Goal: Find specific page/section: Find specific page/section

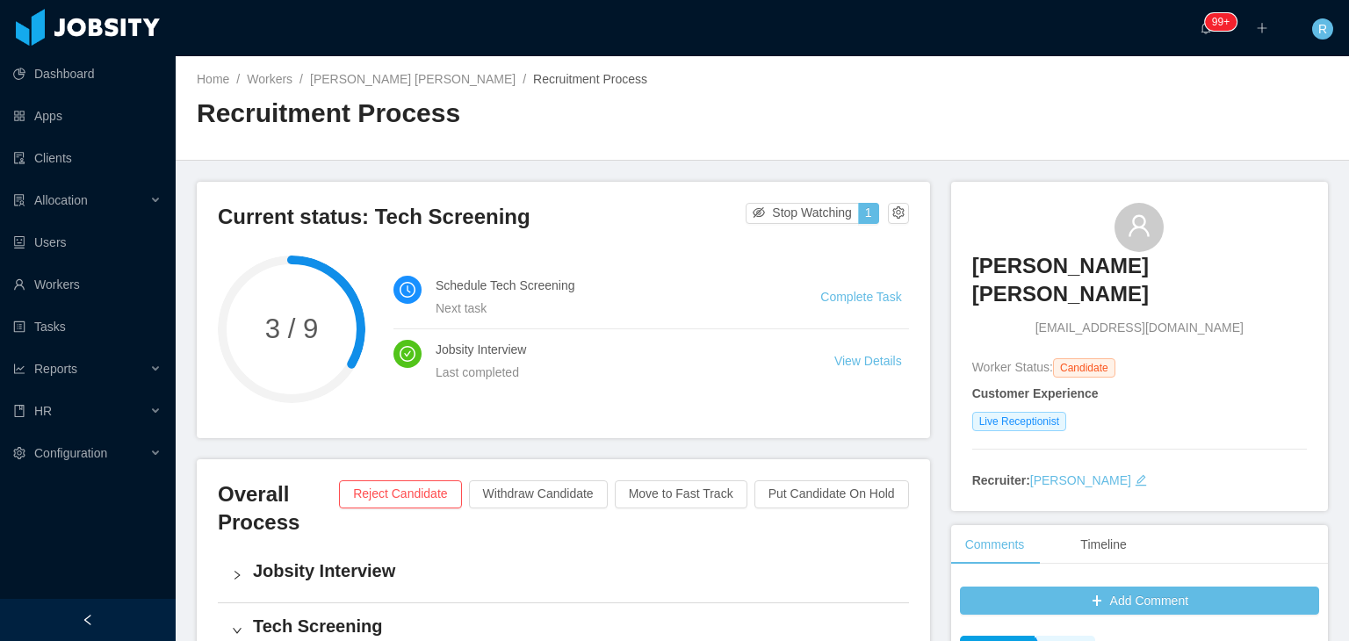
scroll to position [264, 0]
click at [47, 281] on link "Workers" at bounding box center [87, 284] width 148 height 35
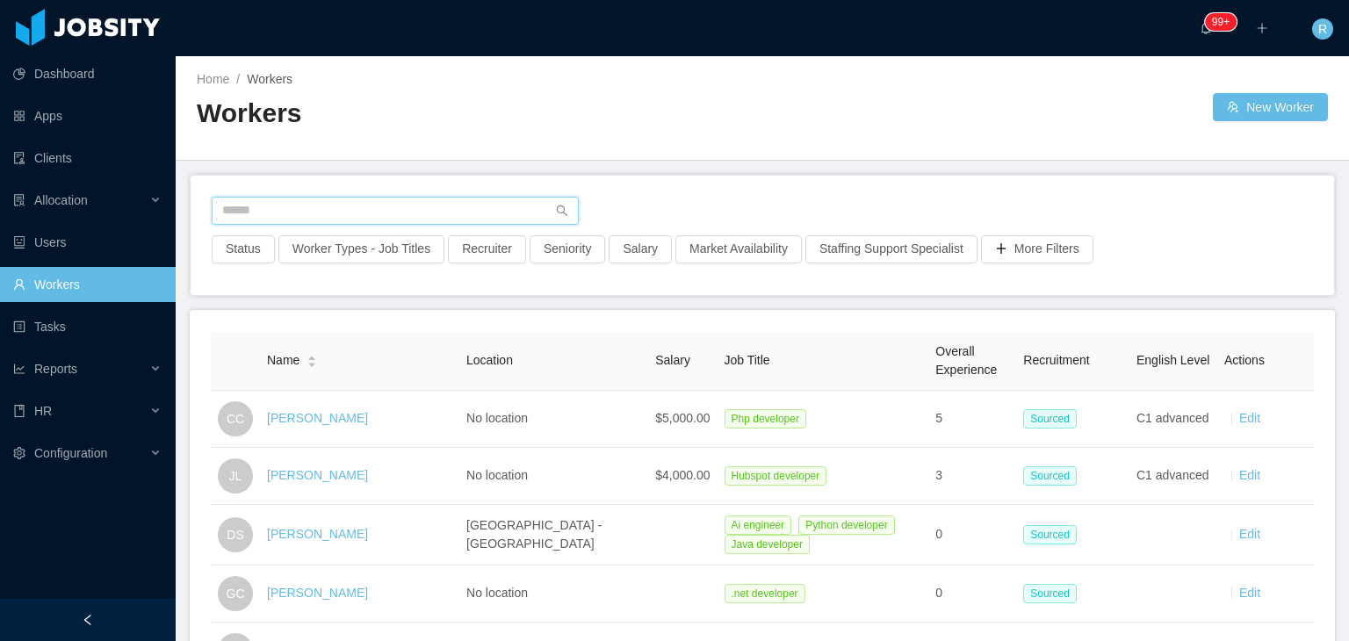
click at [400, 201] on input "text" at bounding box center [395, 211] width 367 height 28
paste input "**********"
type input "**********"
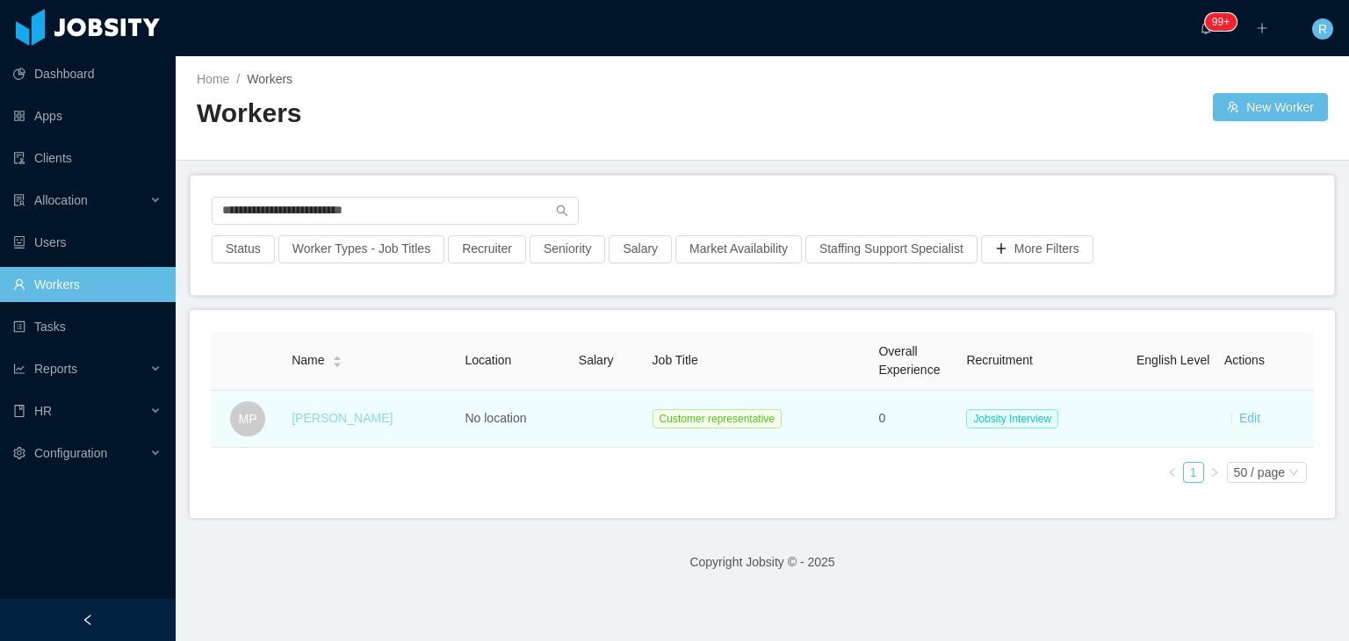
click at [344, 415] on link "[PERSON_NAME]" at bounding box center [342, 418] width 101 height 14
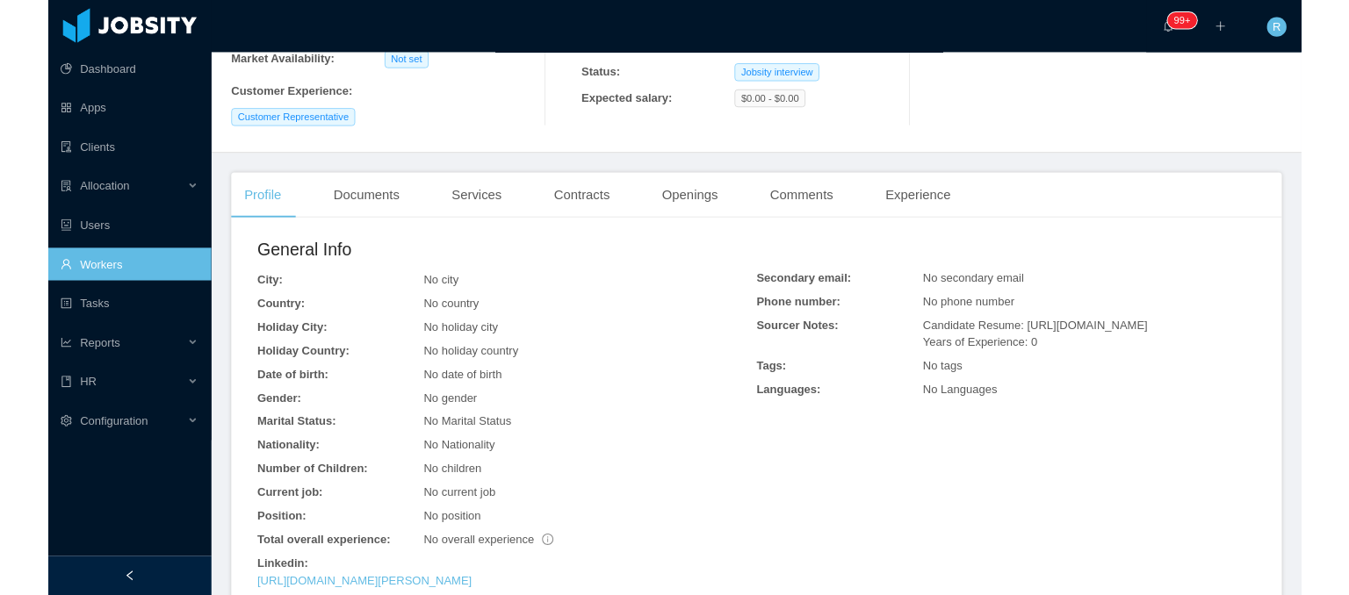
scroll to position [351, 0]
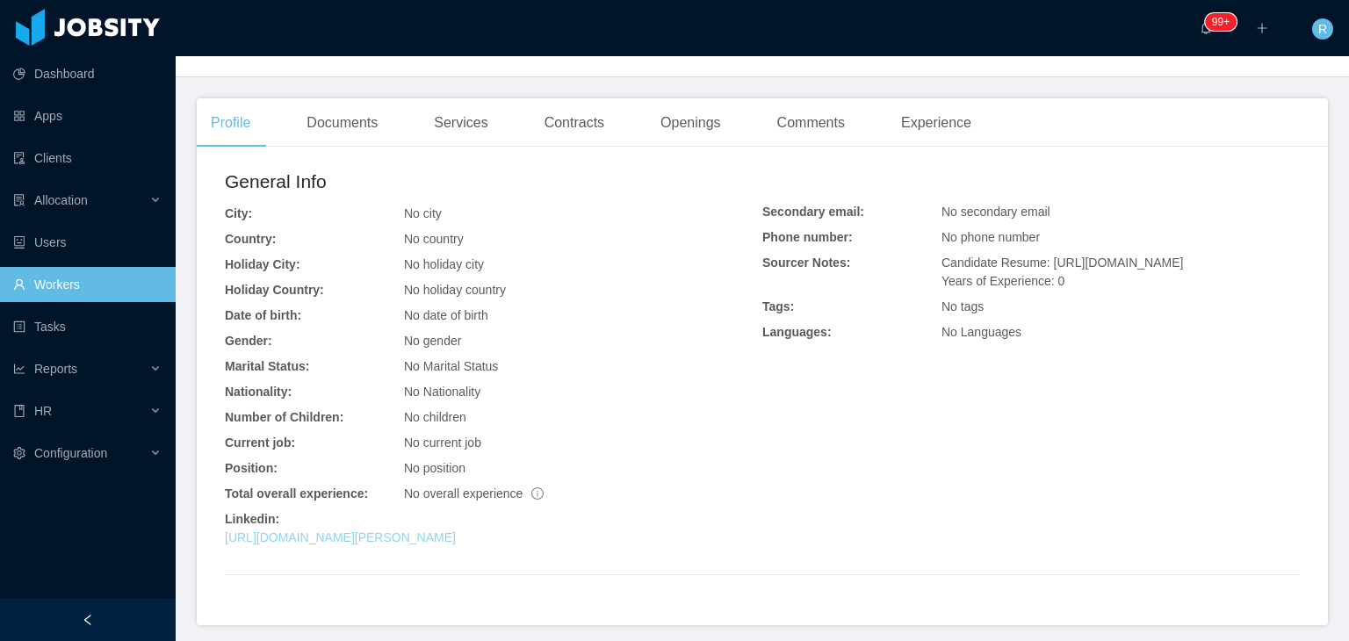
click at [456, 535] on link "[URL][DOMAIN_NAME][PERSON_NAME]" at bounding box center [340, 537] width 231 height 14
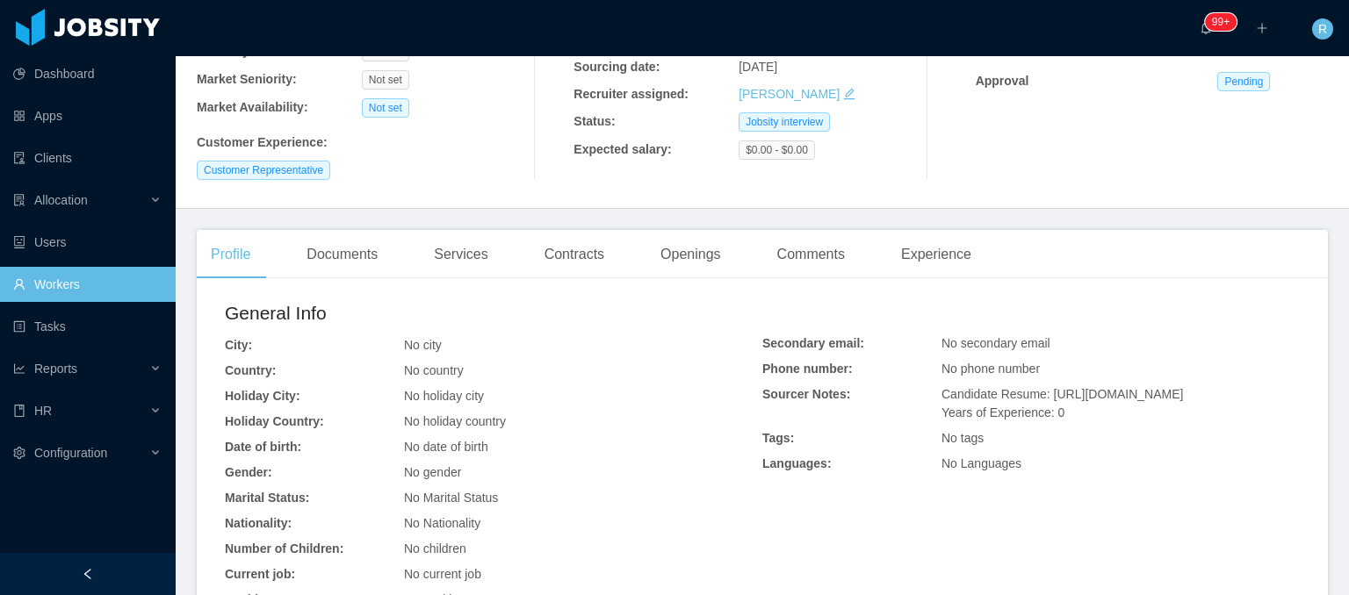
scroll to position [0, 0]
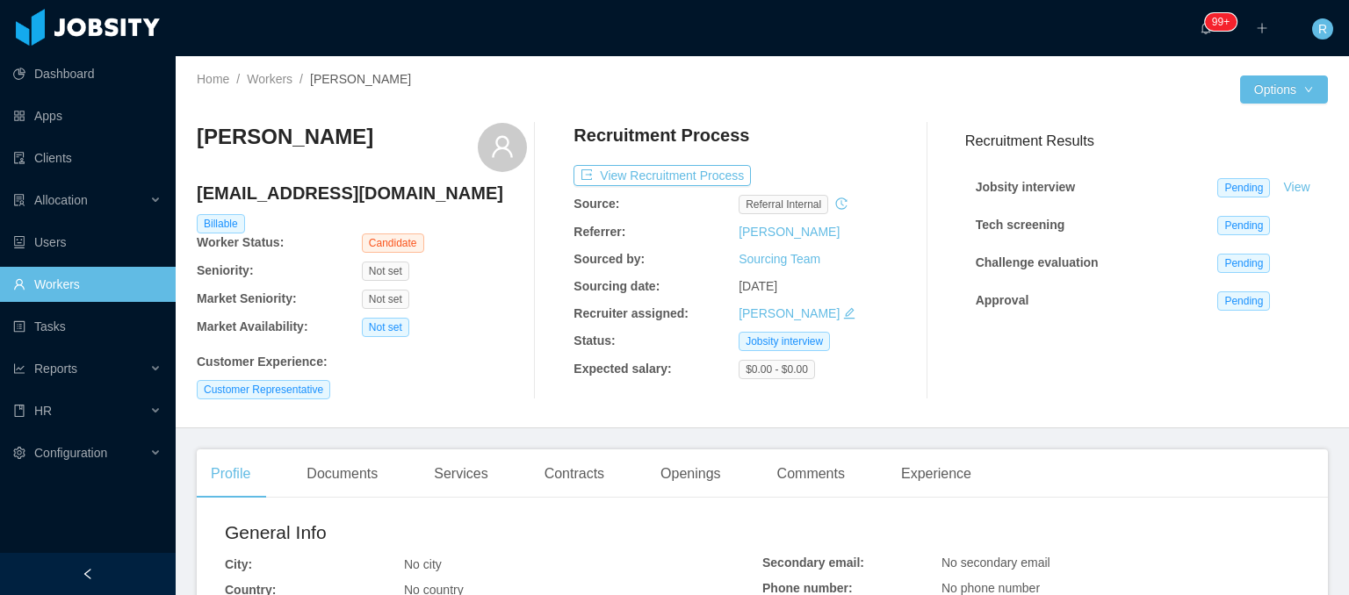
drag, startPoint x: 35, startPoint y: 284, endPoint x: 61, endPoint y: 278, distance: 26.2
click at [35, 284] on link "Workers" at bounding box center [87, 284] width 148 height 35
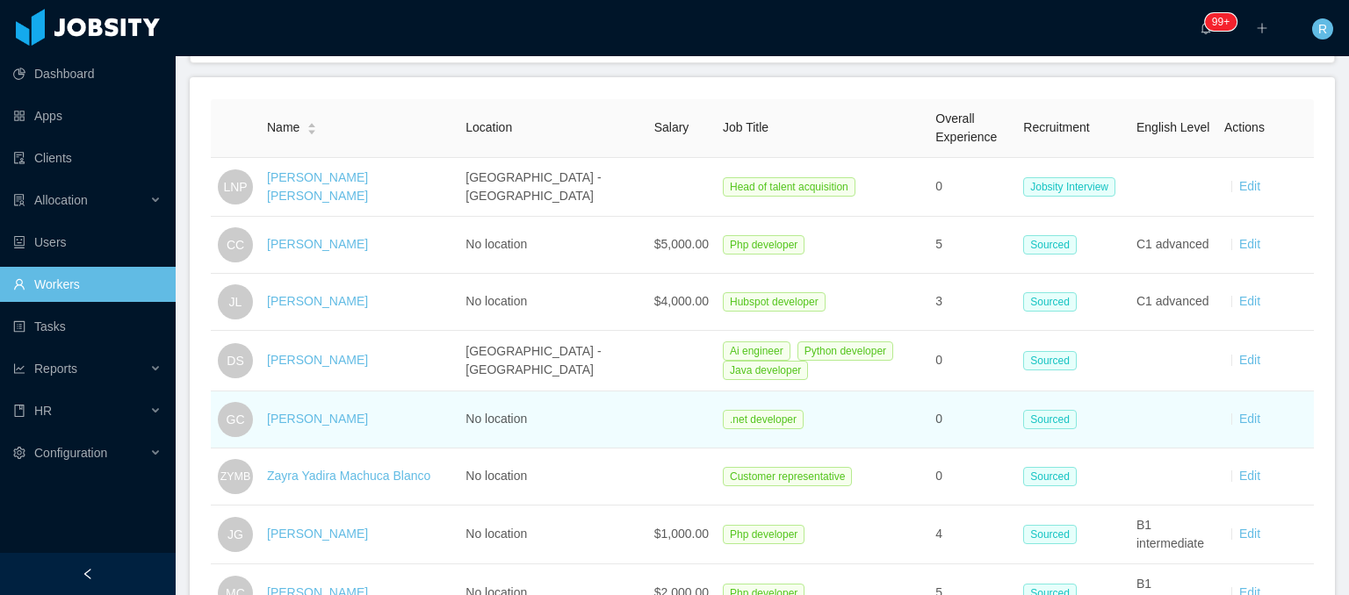
scroll to position [263, 0]
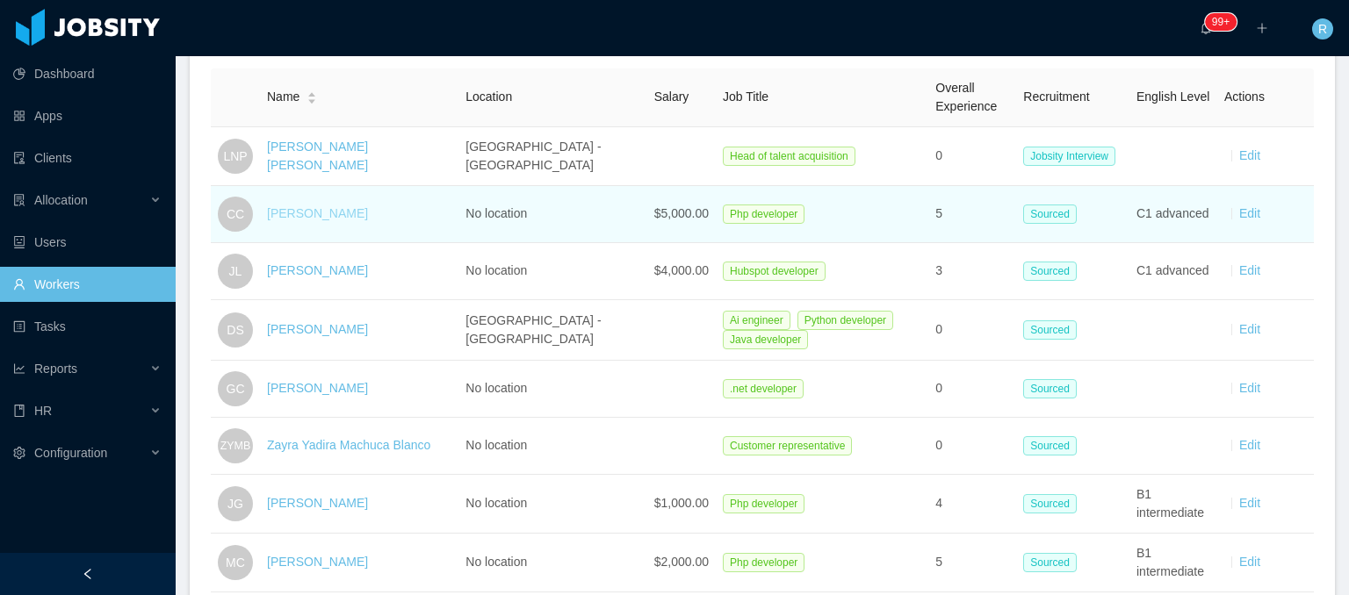
click at [302, 215] on link "[PERSON_NAME]" at bounding box center [317, 213] width 101 height 14
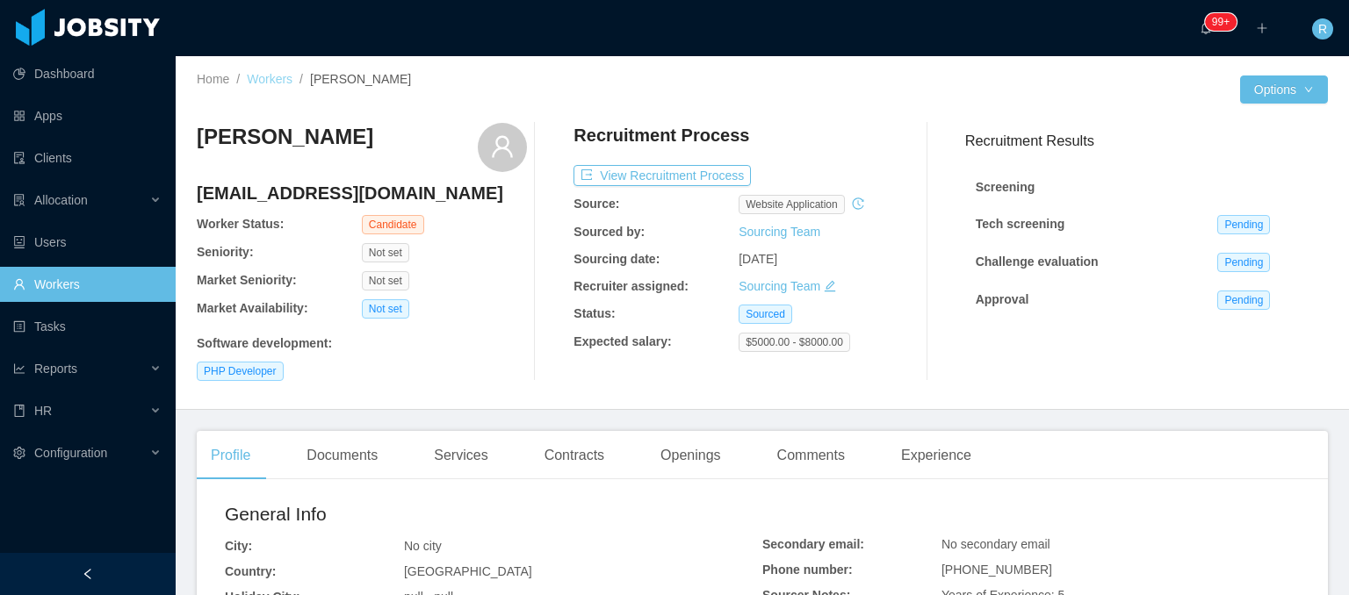
click at [271, 81] on link "Workers" at bounding box center [270, 79] width 46 height 14
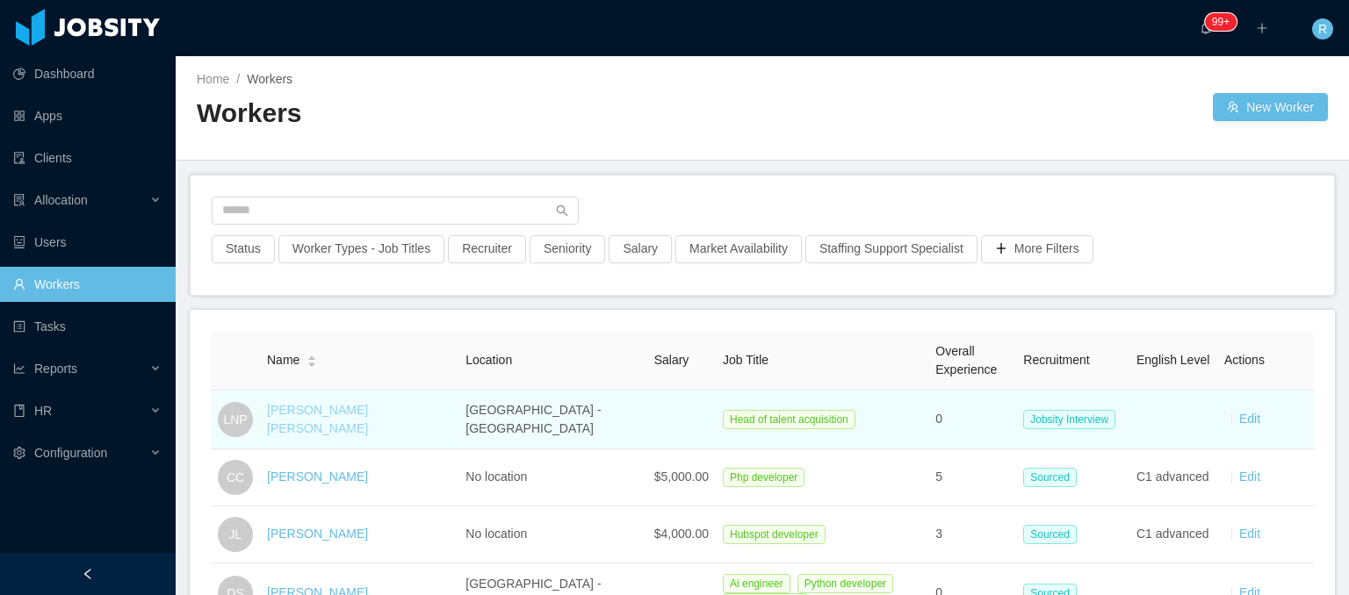
click at [334, 416] on link "[PERSON_NAME] [PERSON_NAME]" at bounding box center [317, 419] width 101 height 32
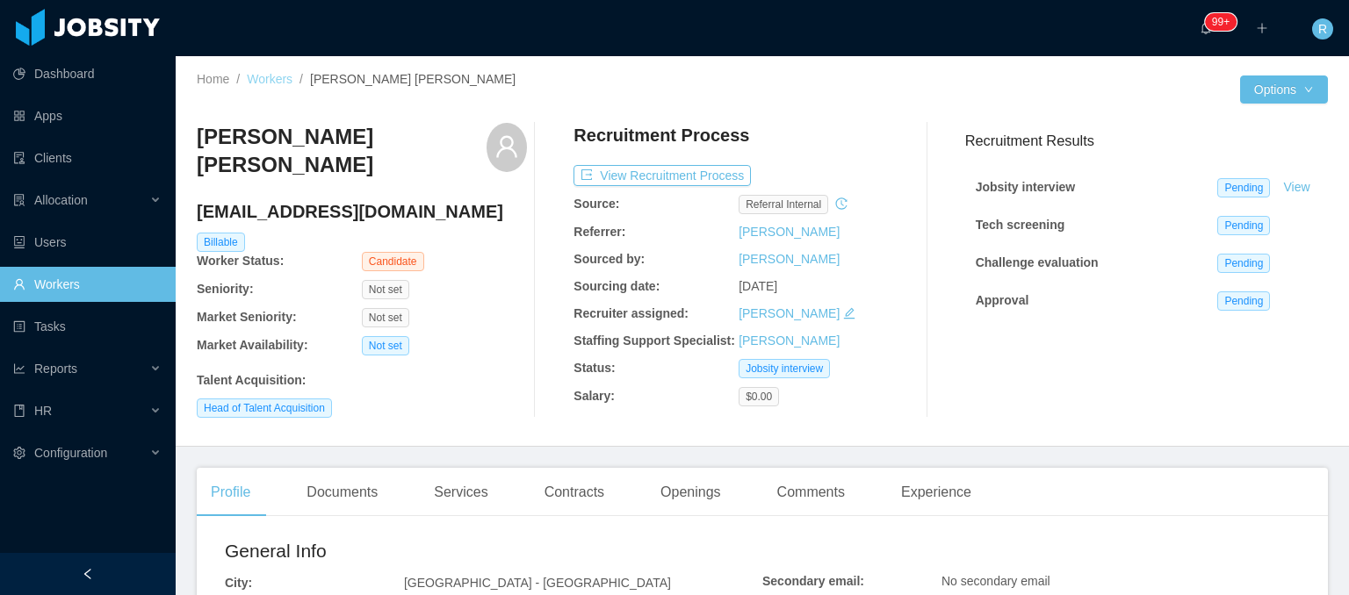
click at [274, 75] on link "Workers" at bounding box center [270, 79] width 46 height 14
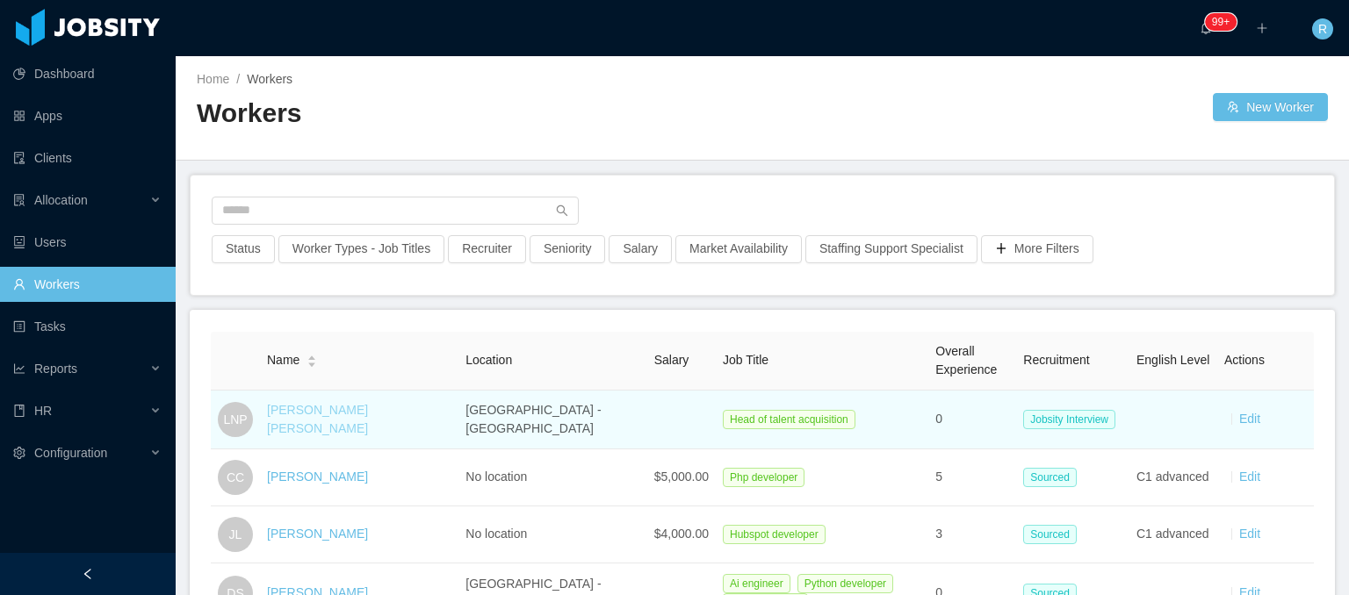
click at [333, 419] on link "[PERSON_NAME] [PERSON_NAME]" at bounding box center [317, 419] width 101 height 32
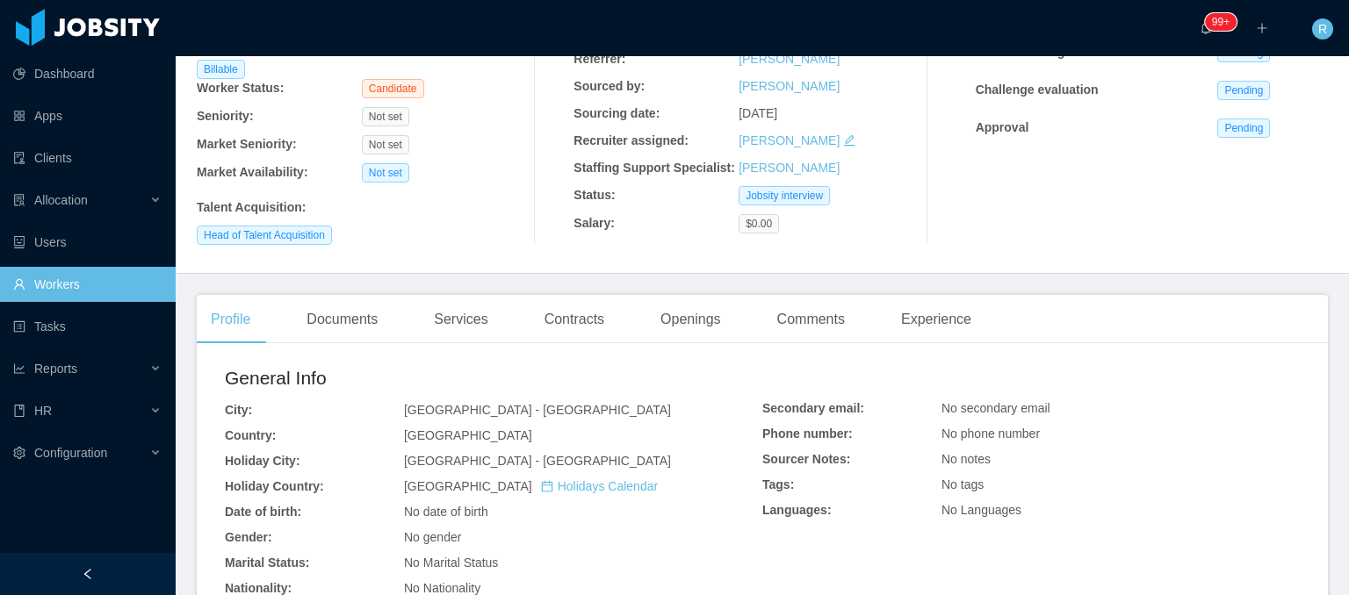
scroll to position [27, 0]
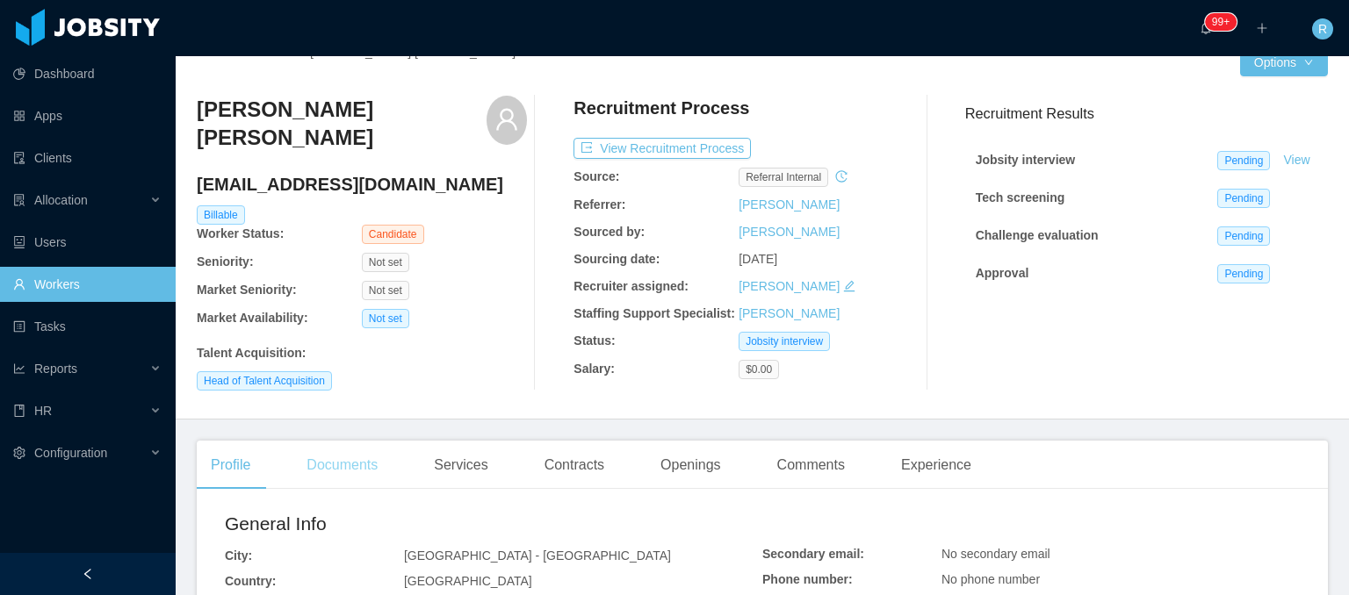
click at [344, 461] on div "Documents" at bounding box center [341, 465] width 99 height 49
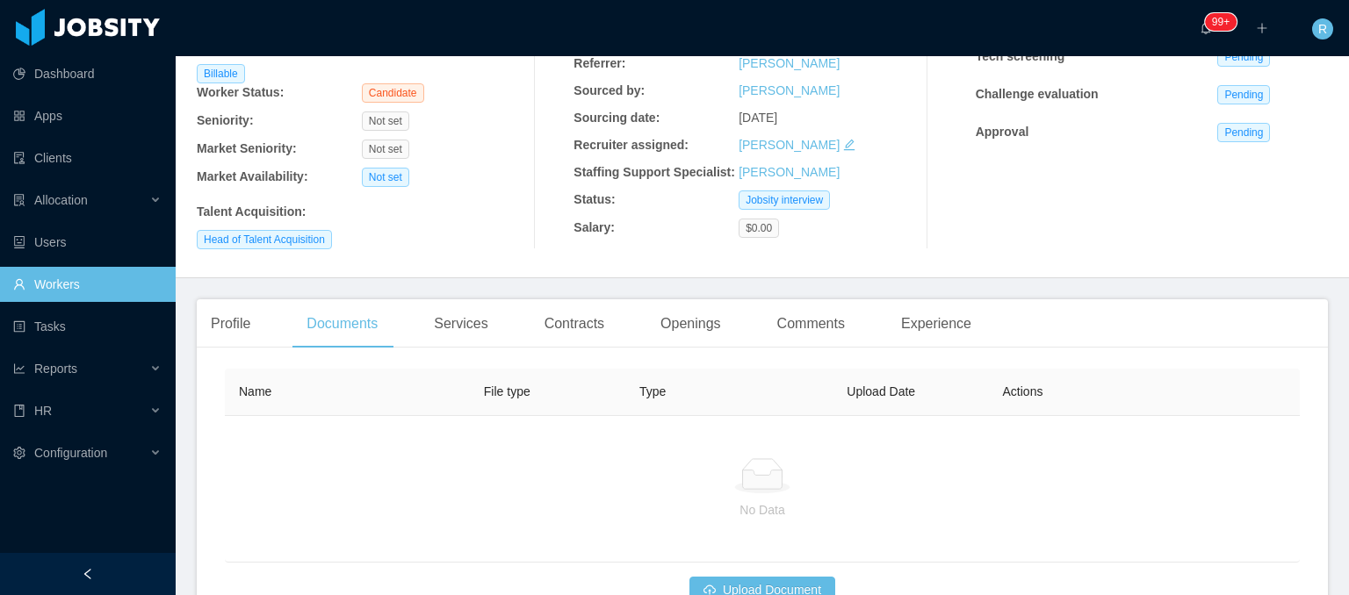
scroll to position [173, 0]
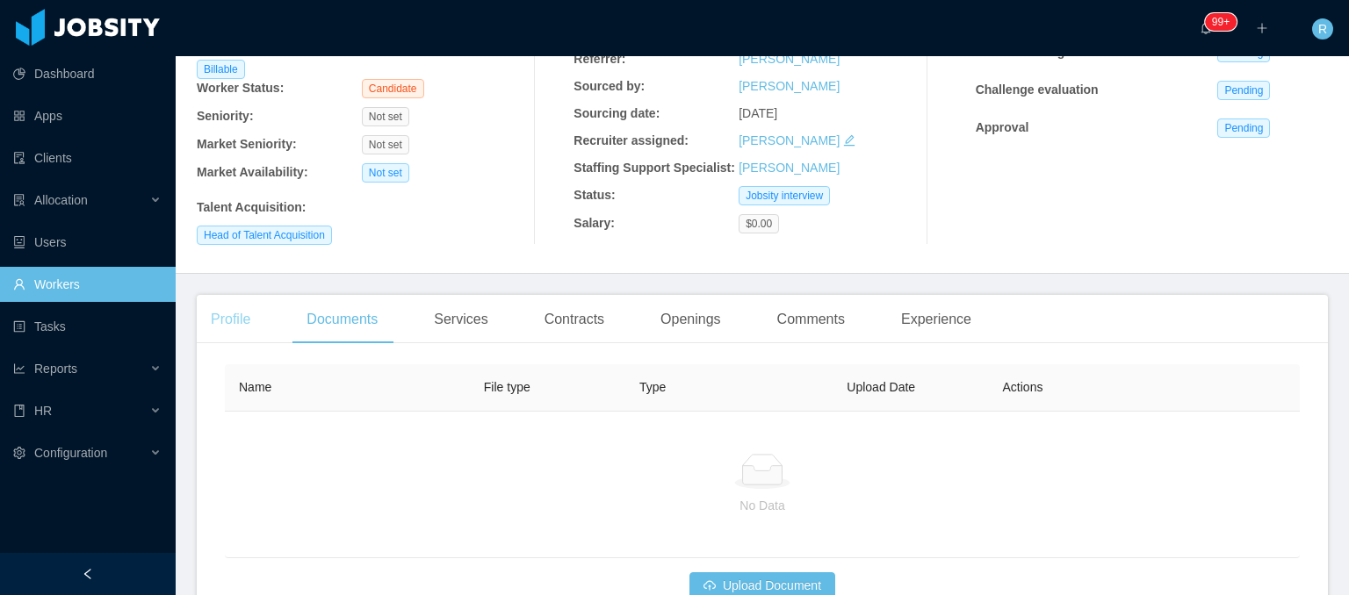
click at [229, 310] on div "Profile" at bounding box center [231, 319] width 68 height 49
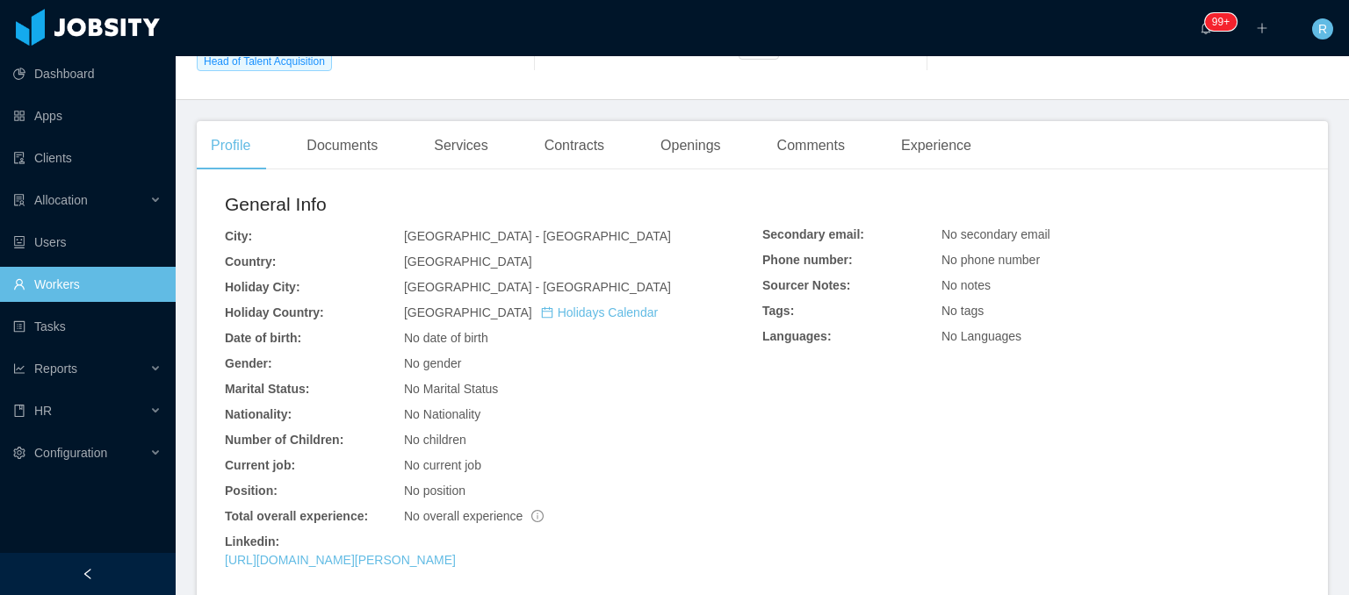
scroll to position [524, 0]
